Goal: Task Accomplishment & Management: Use online tool/utility

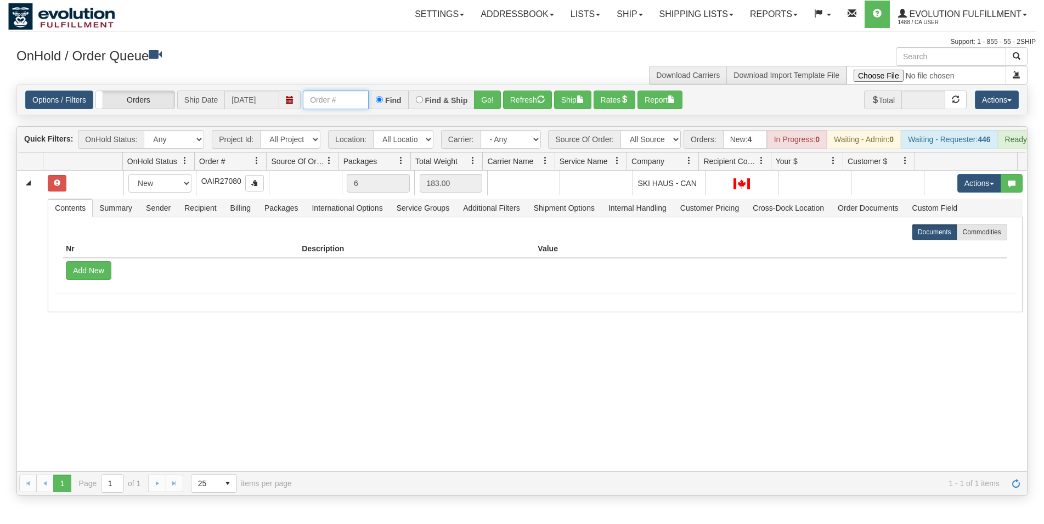
click at [358, 103] on input "text" at bounding box center [336, 100] width 66 height 19
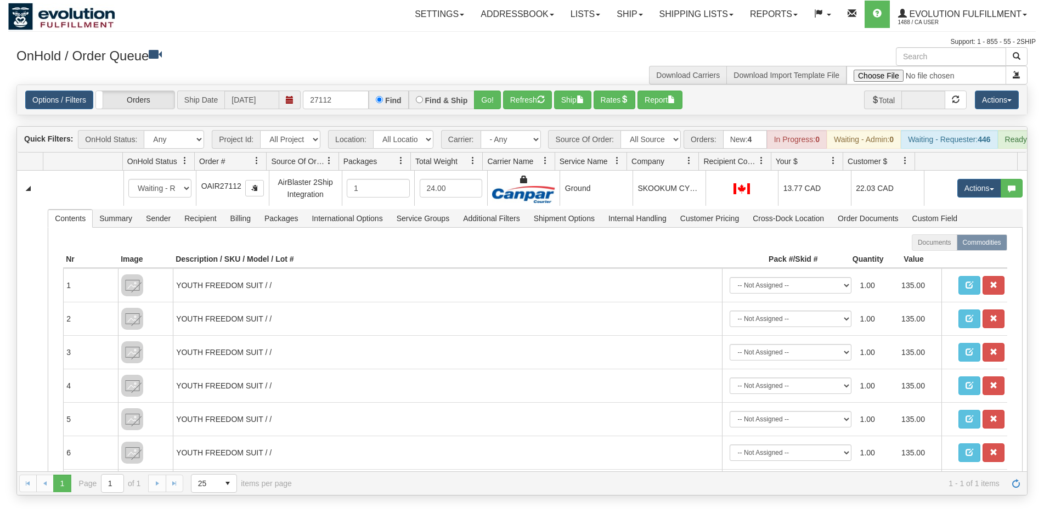
drag, startPoint x: 685, startPoint y: 193, endPoint x: 644, endPoint y: 145, distance: 63.0
click at [685, 193] on td "SKOOKUM CYCLE AND SKI" at bounding box center [669, 188] width 73 height 35
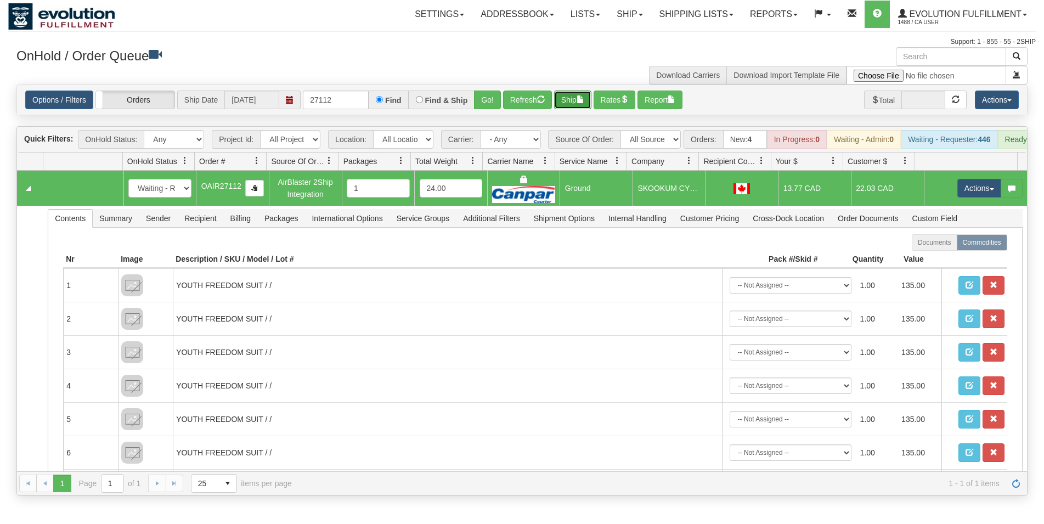
click at [577, 105] on button "Ship" at bounding box center [572, 100] width 37 height 19
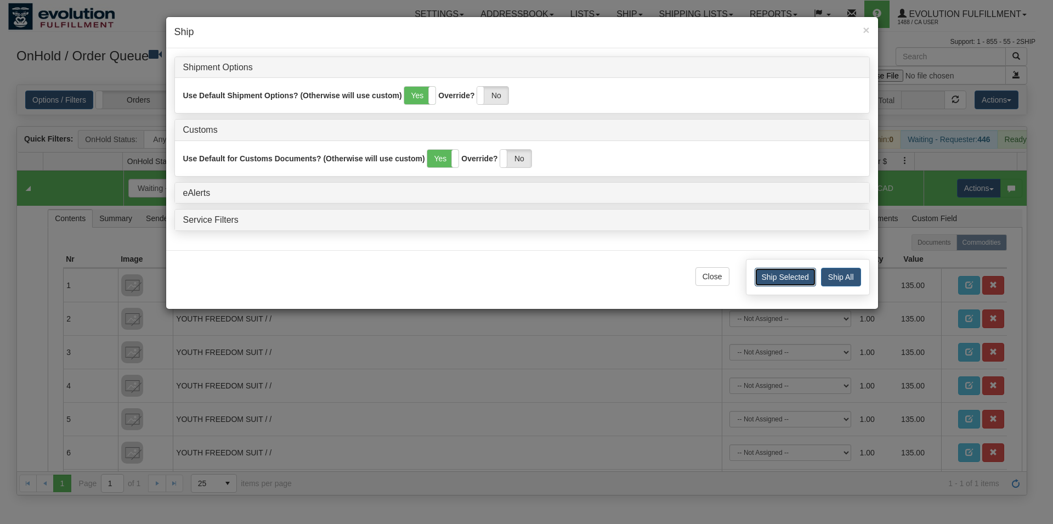
click at [772, 281] on button "Ship Selected" at bounding box center [785, 277] width 61 height 19
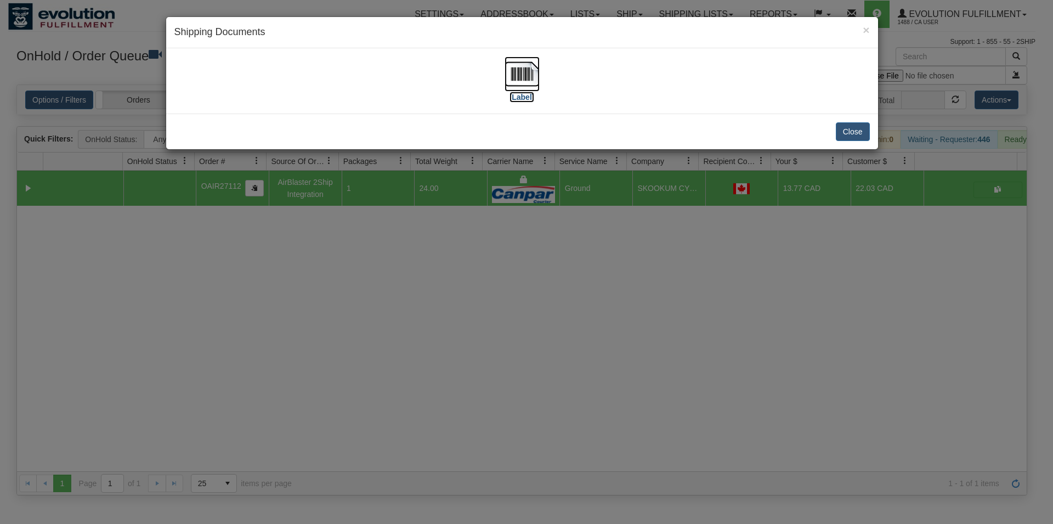
click at [509, 73] on img at bounding box center [522, 74] width 35 height 35
click at [851, 139] on button "Close" at bounding box center [853, 131] width 34 height 19
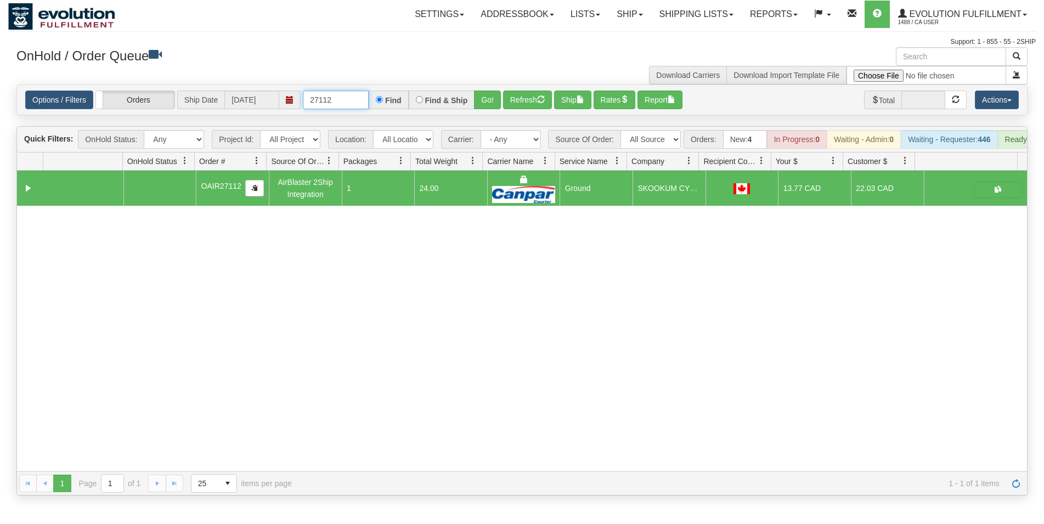
drag, startPoint x: 317, startPoint y: 101, endPoint x: 347, endPoint y: 101, distance: 30.7
click at [347, 101] on input "27112" at bounding box center [336, 100] width 66 height 19
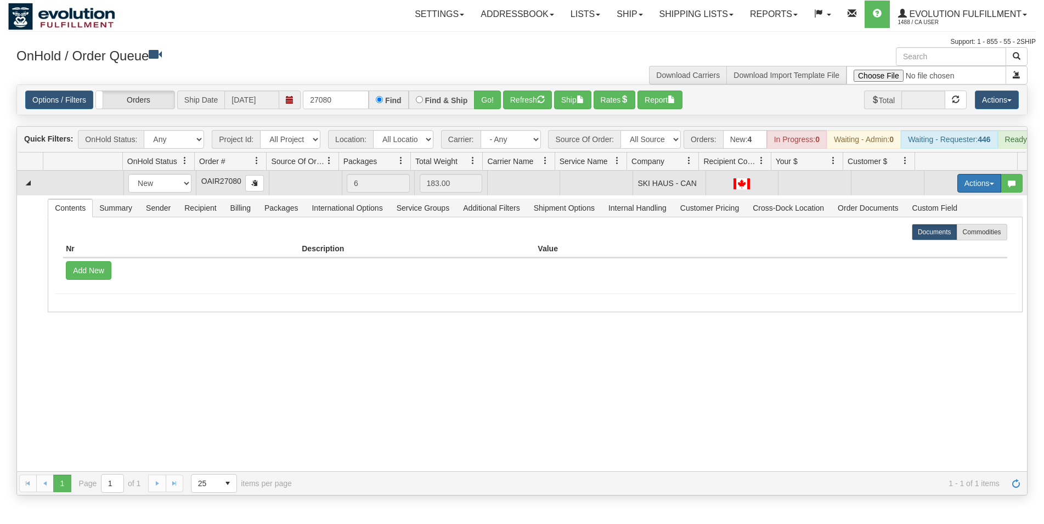
click at [957, 193] on button "Actions" at bounding box center [979, 183] width 44 height 19
click at [941, 237] on span "Rate All Services" at bounding box center [957, 232] width 66 height 9
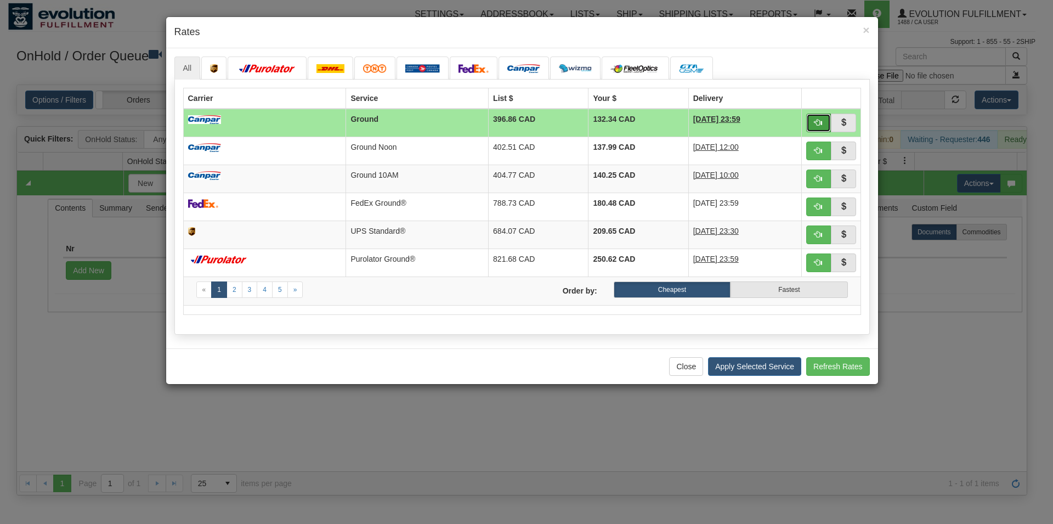
click at [811, 123] on button "button" at bounding box center [818, 123] width 25 height 19
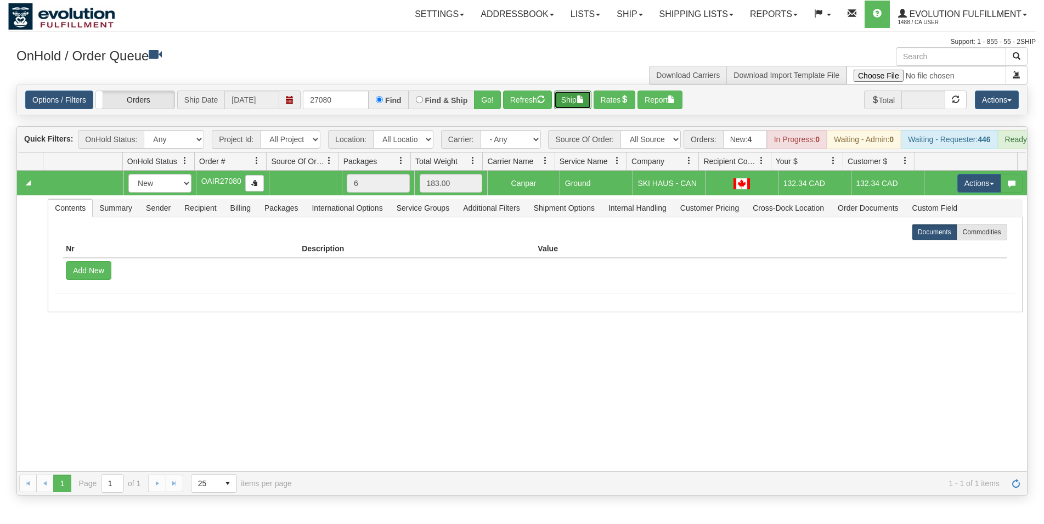
click at [569, 97] on button "Ship" at bounding box center [572, 100] width 37 height 19
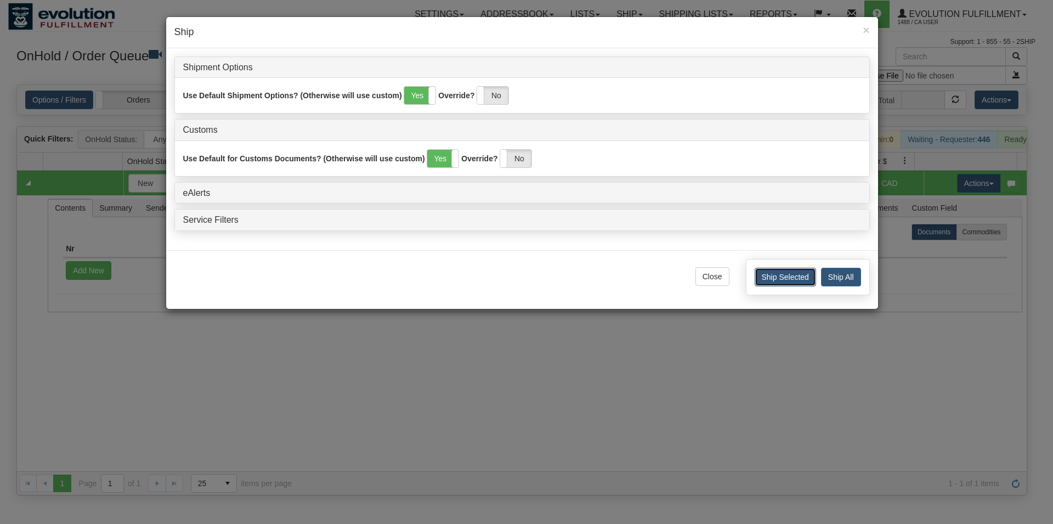
click at [774, 276] on button "Ship Selected" at bounding box center [785, 277] width 61 height 19
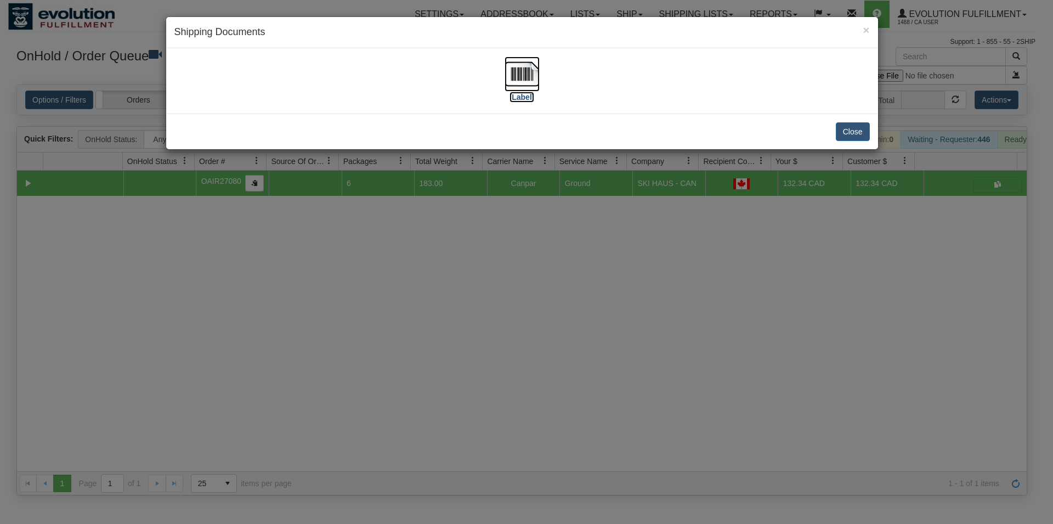
click at [523, 74] on img at bounding box center [522, 74] width 35 height 35
click at [852, 130] on button "Close" at bounding box center [853, 131] width 34 height 19
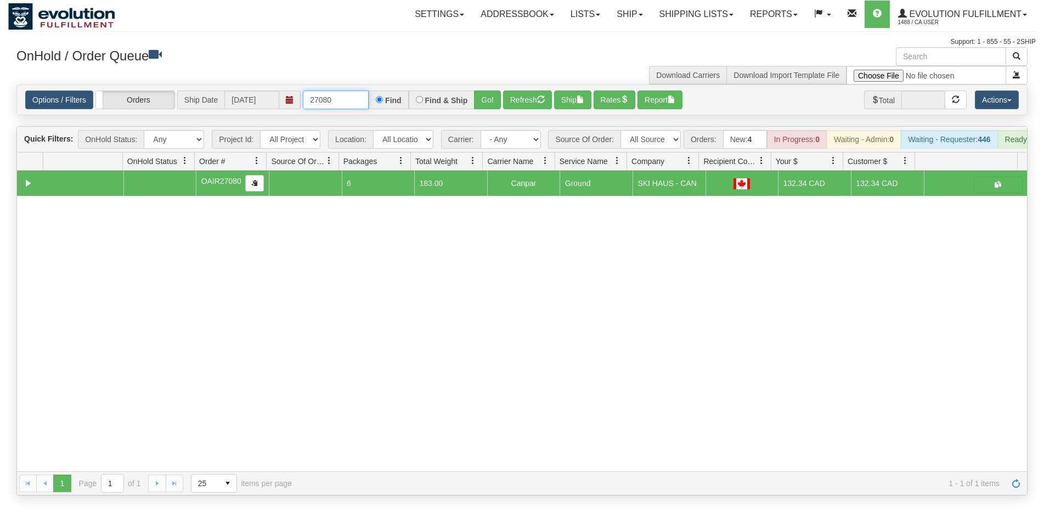
drag, startPoint x: 320, startPoint y: 100, endPoint x: 353, endPoint y: 100, distance: 32.9
click at [352, 100] on input "27080" at bounding box center [336, 100] width 66 height 19
type input "27371"
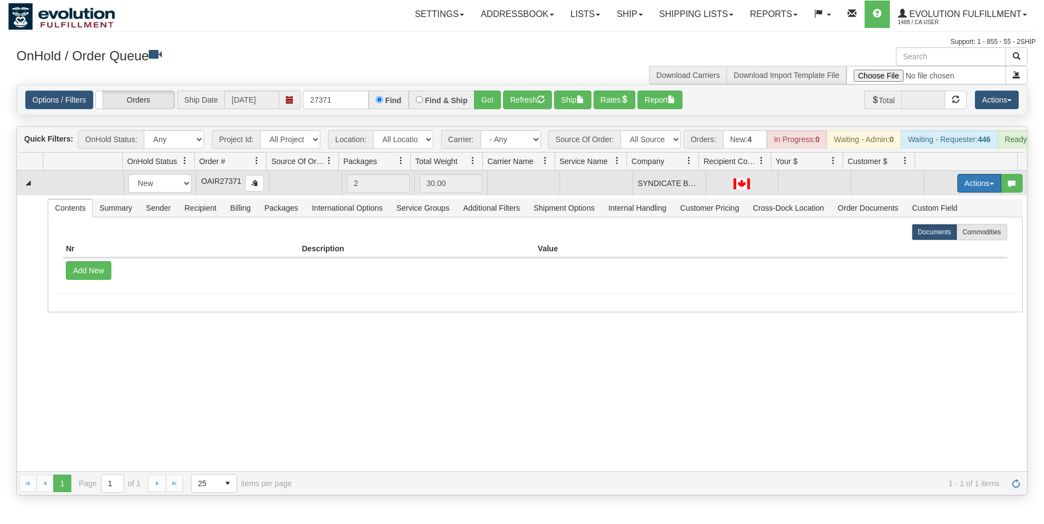
click at [990, 185] on span "button" at bounding box center [992, 184] width 4 height 2
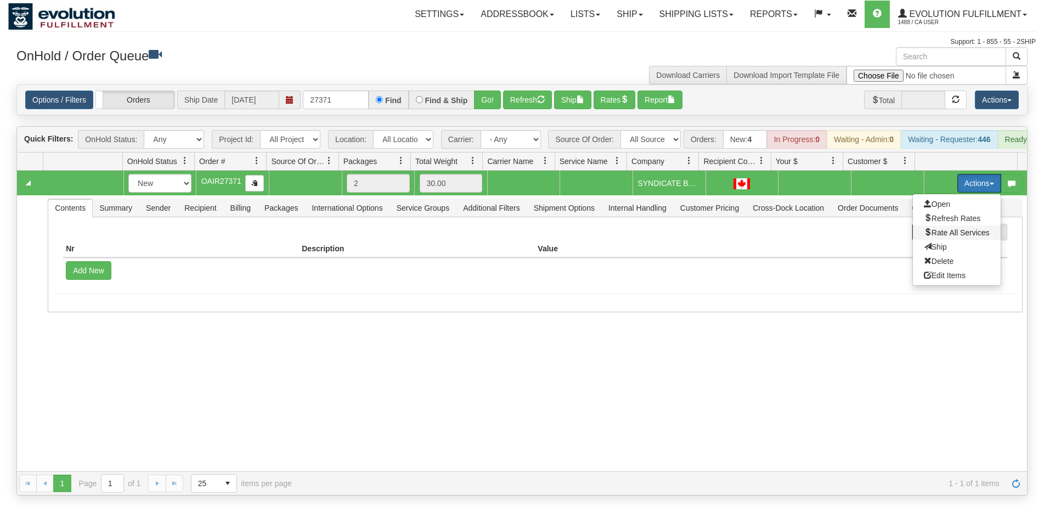
click at [967, 237] on span "Rate All Services" at bounding box center [957, 232] width 66 height 9
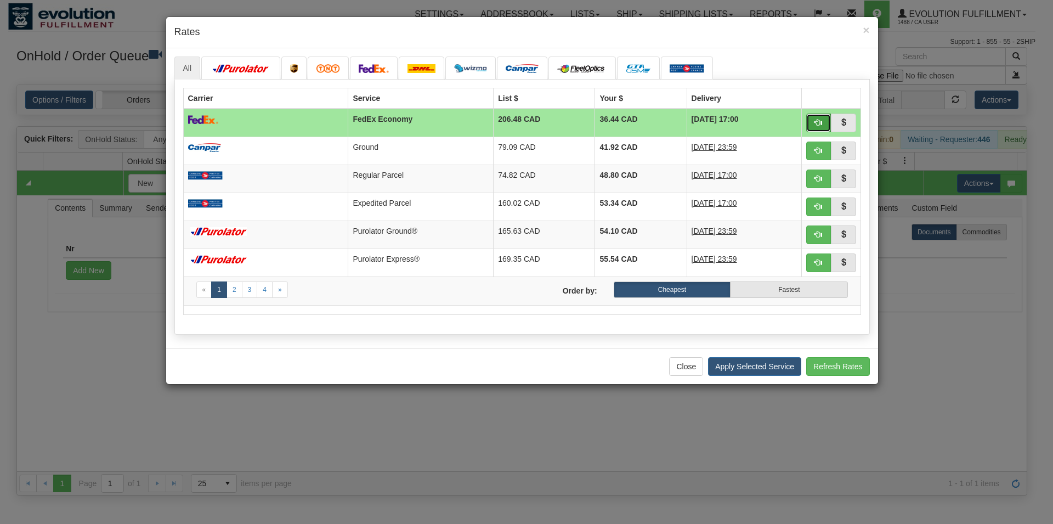
click at [819, 122] on span "button" at bounding box center [819, 123] width 8 height 8
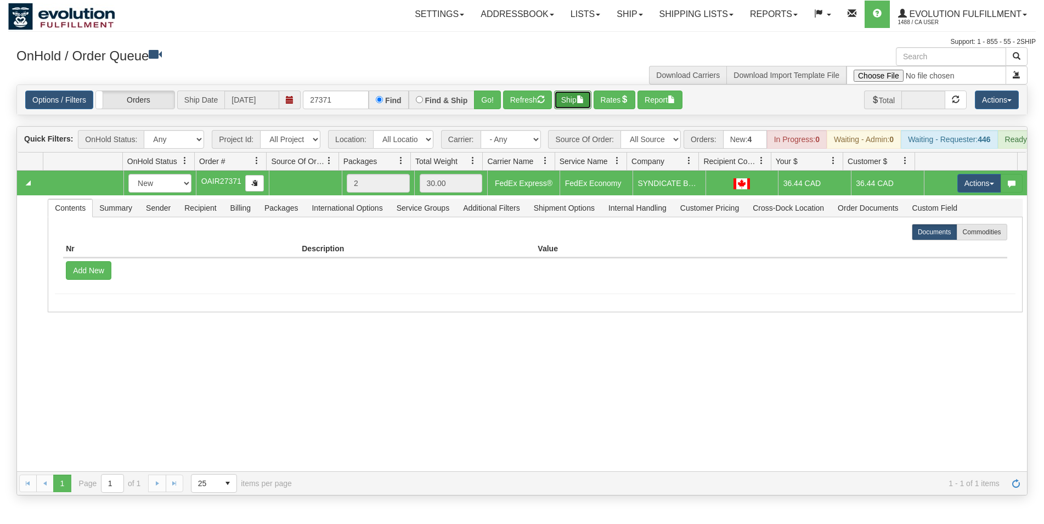
click at [579, 95] on button "Ship" at bounding box center [572, 100] width 37 height 19
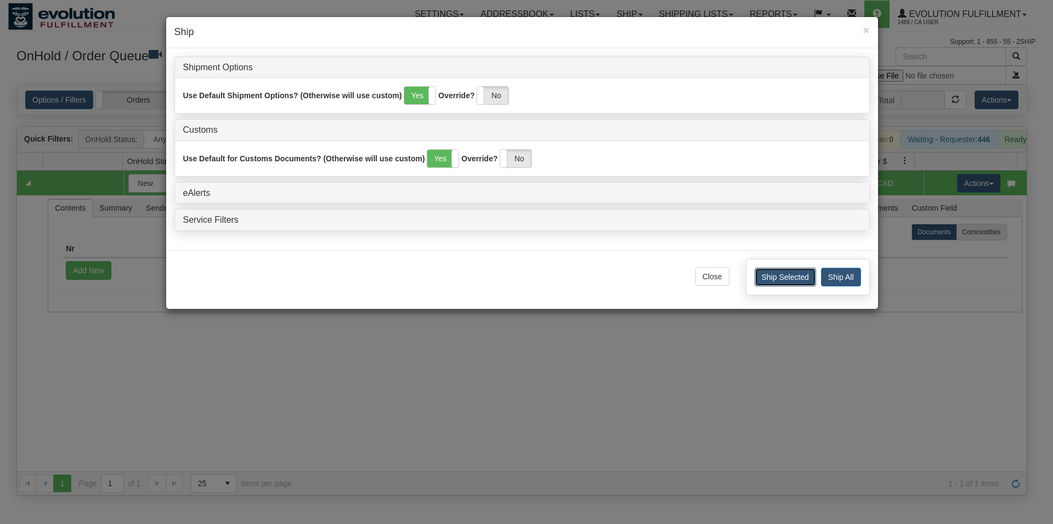
click at [768, 277] on button "Ship Selected" at bounding box center [785, 277] width 61 height 19
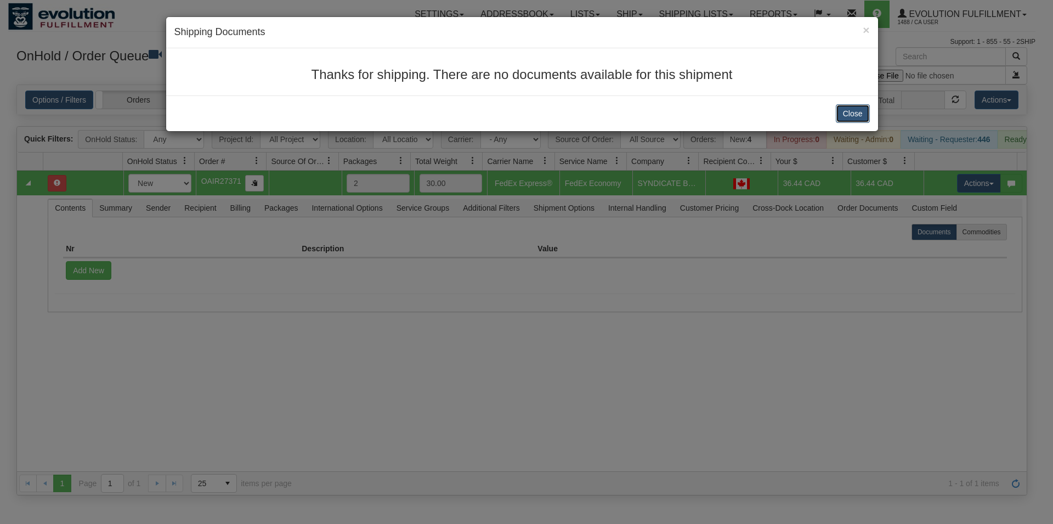
click at [847, 117] on button "Close" at bounding box center [853, 113] width 34 height 19
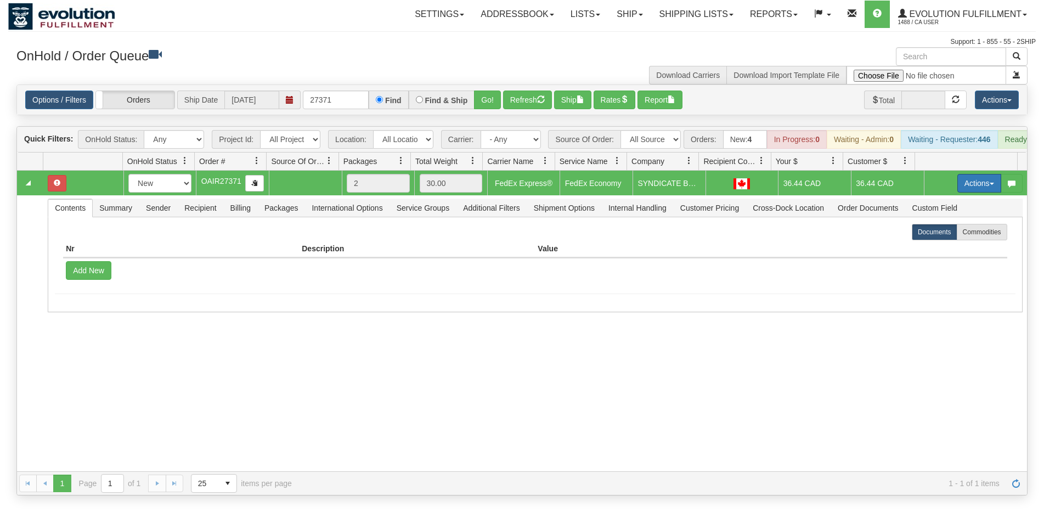
click at [957, 187] on button "Actions" at bounding box center [979, 183] width 44 height 19
click at [939, 210] on link "Open" at bounding box center [957, 204] width 88 height 14
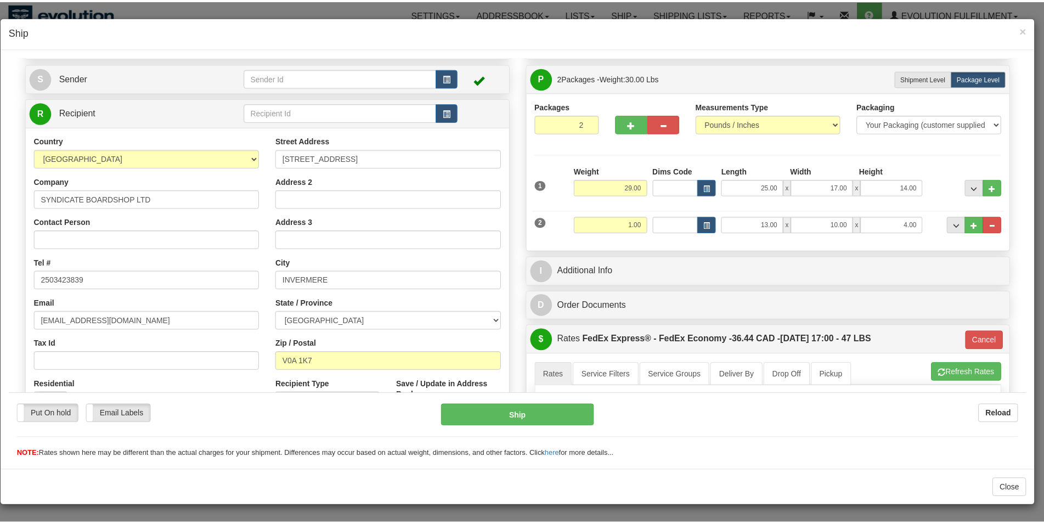
scroll to position [56, 0]
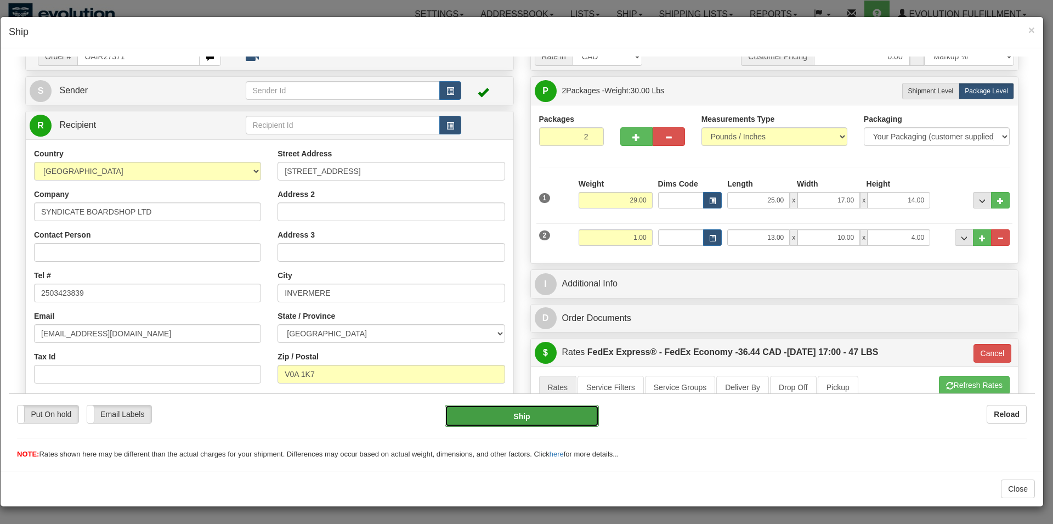
click at [506, 418] on button "Ship" at bounding box center [522, 415] width 155 height 22
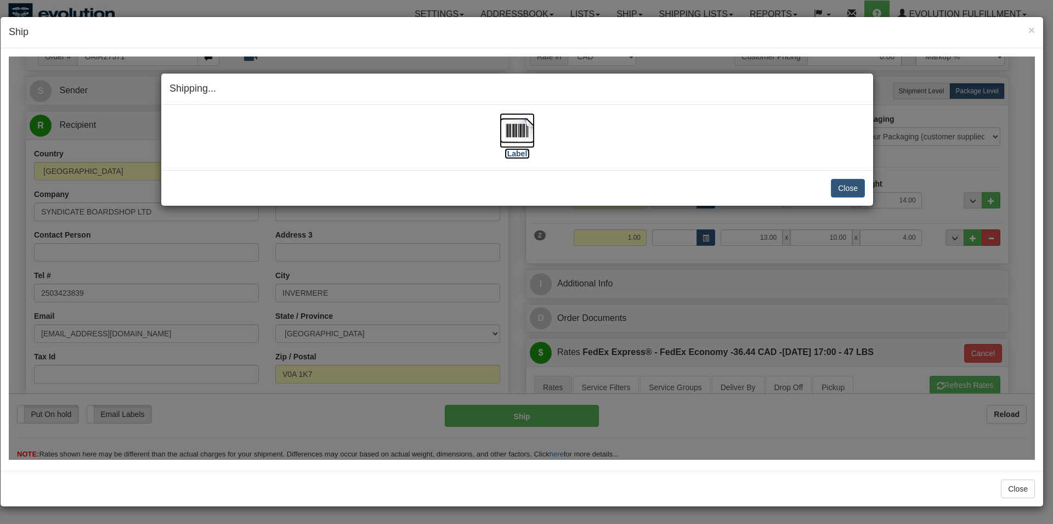
click at [521, 141] on img at bounding box center [517, 129] width 35 height 35
click at [848, 185] on button "Close" at bounding box center [848, 187] width 34 height 19
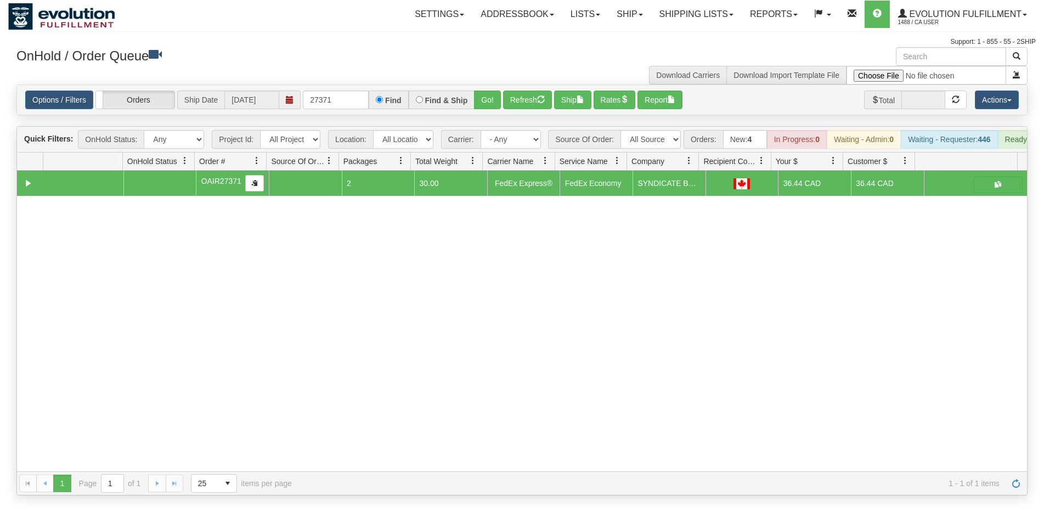
click at [215, 274] on div "31602416 Default 91062352 0 OAIR27371 2 30.00 FedEx Express® FedEx Economy CA U…" at bounding box center [522, 321] width 1010 height 301
click at [419, 416] on div "31602416 Default 91062352 0 OAIR27371 2 30.00 FedEx Express® FedEx Economy CA U…" at bounding box center [522, 321] width 1010 height 301
